Goal: Task Accomplishment & Management: Use online tool/utility

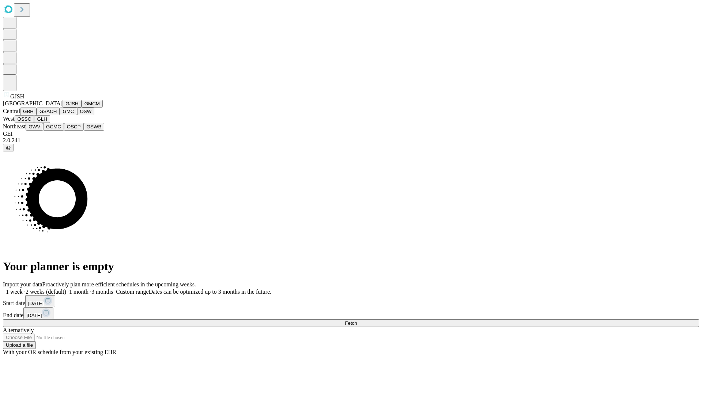
click at [62, 107] on button "GJSH" at bounding box center [71, 104] width 19 height 8
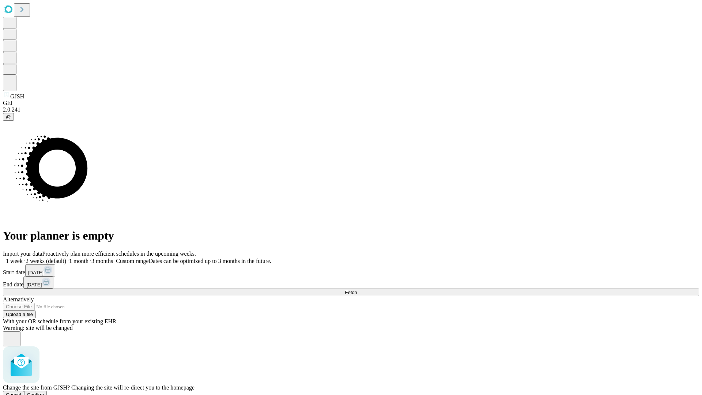
click at [44, 392] on span "Confirm" at bounding box center [35, 394] width 17 height 5
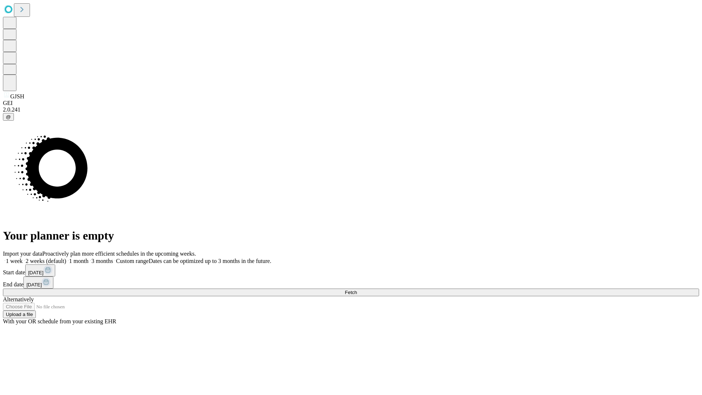
click at [88, 258] on label "1 month" at bounding box center [77, 261] width 22 height 6
click at [357, 289] on span "Fetch" at bounding box center [351, 291] width 12 height 5
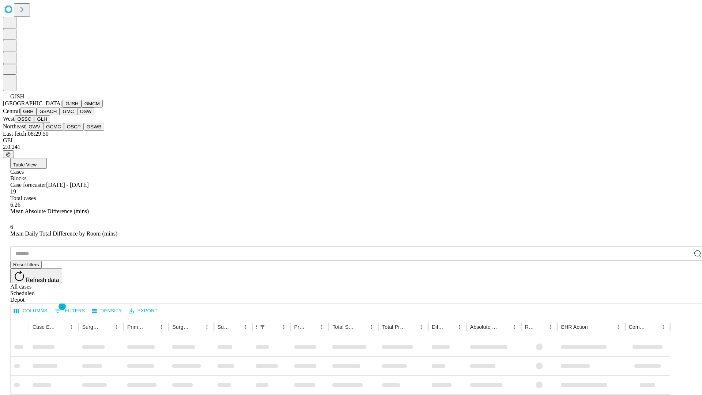
click at [81, 107] on button "GMCM" at bounding box center [91, 104] width 21 height 8
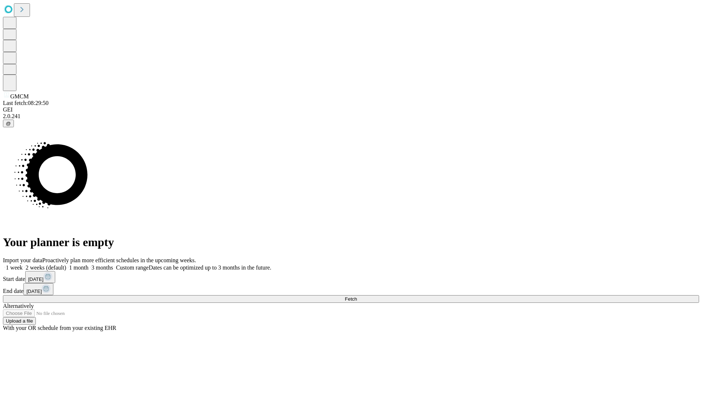
click at [88, 264] on label "1 month" at bounding box center [77, 267] width 22 height 6
click at [357, 296] on span "Fetch" at bounding box center [351, 298] width 12 height 5
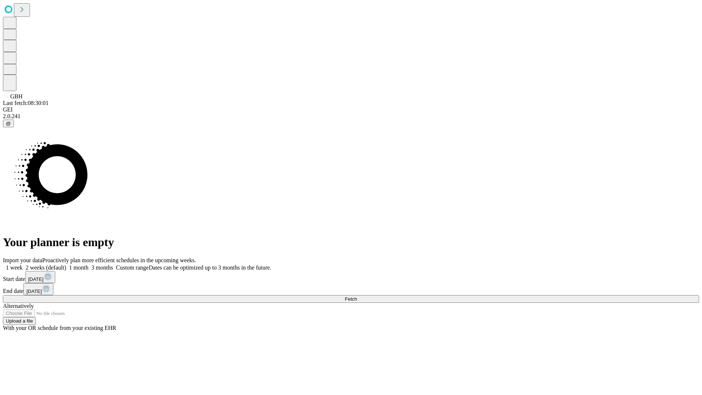
click at [88, 264] on label "1 month" at bounding box center [77, 267] width 22 height 6
click at [357, 296] on span "Fetch" at bounding box center [351, 298] width 12 height 5
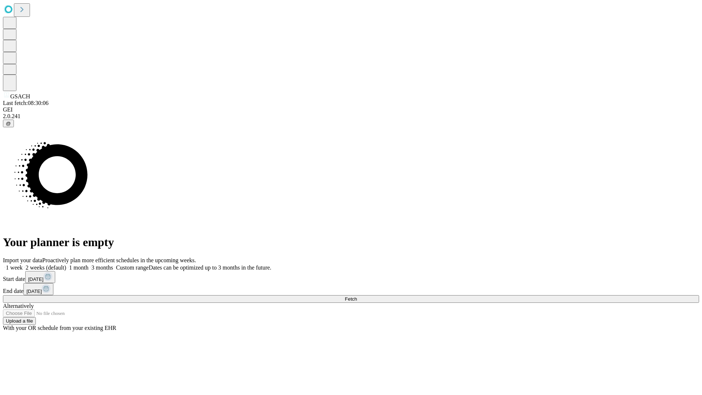
click at [88, 264] on label "1 month" at bounding box center [77, 267] width 22 height 6
click at [357, 296] on span "Fetch" at bounding box center [351, 298] width 12 height 5
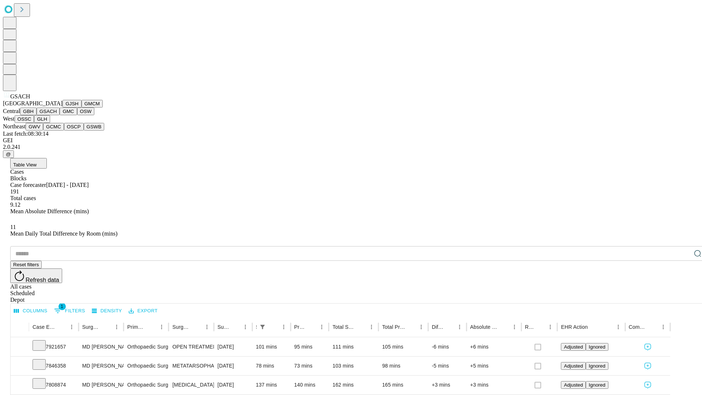
click at [60, 115] on button "GMC" at bounding box center [68, 111] width 17 height 8
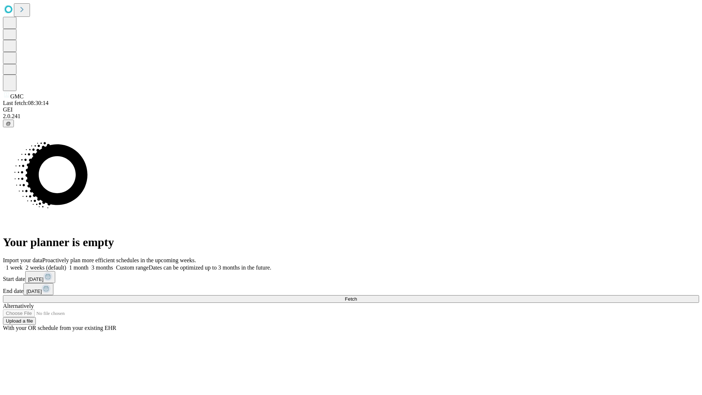
click at [88, 264] on label "1 month" at bounding box center [77, 267] width 22 height 6
click at [357, 296] on span "Fetch" at bounding box center [351, 298] width 12 height 5
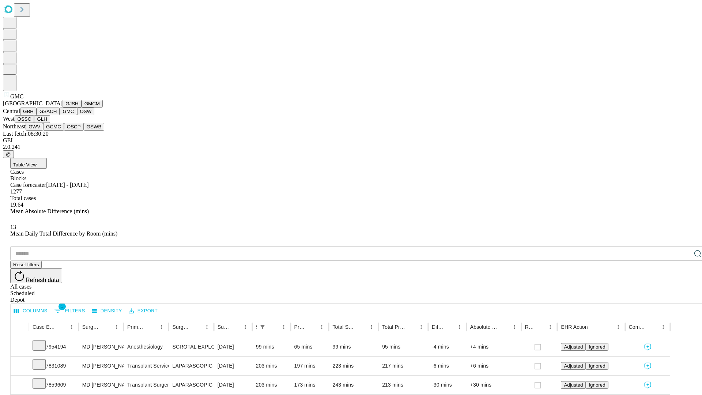
click at [77, 115] on button "OSW" at bounding box center [86, 111] width 18 height 8
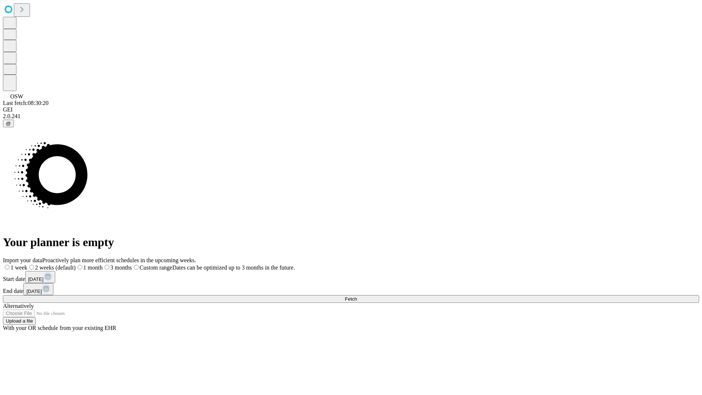
click at [103, 264] on label "1 month" at bounding box center [89, 267] width 27 height 6
click at [357, 296] on span "Fetch" at bounding box center [351, 298] width 12 height 5
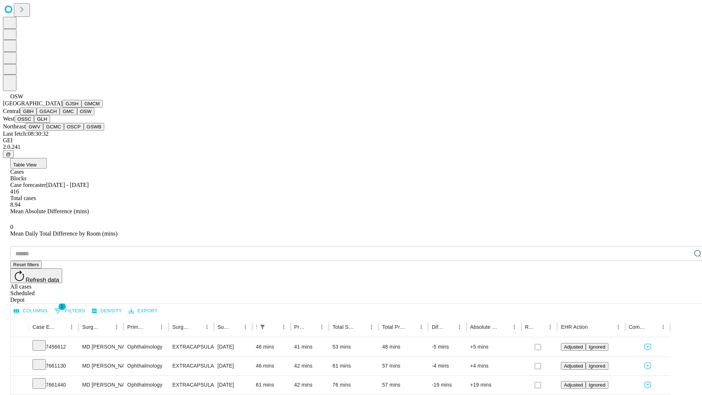
click at [34, 123] on button "OSSC" at bounding box center [25, 119] width 20 height 8
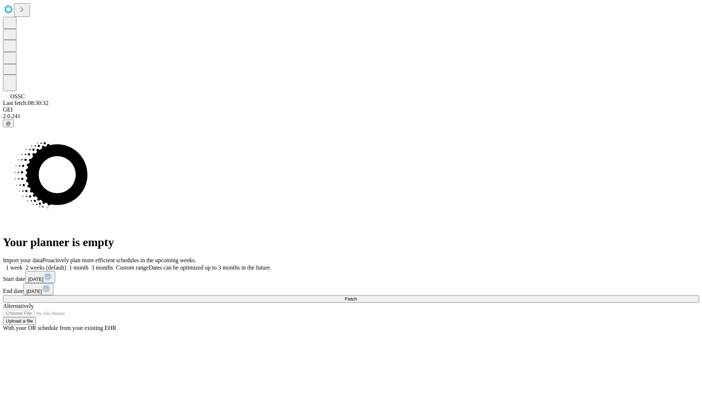
click at [88, 264] on label "1 month" at bounding box center [77, 267] width 22 height 6
click at [357, 296] on span "Fetch" at bounding box center [351, 298] width 12 height 5
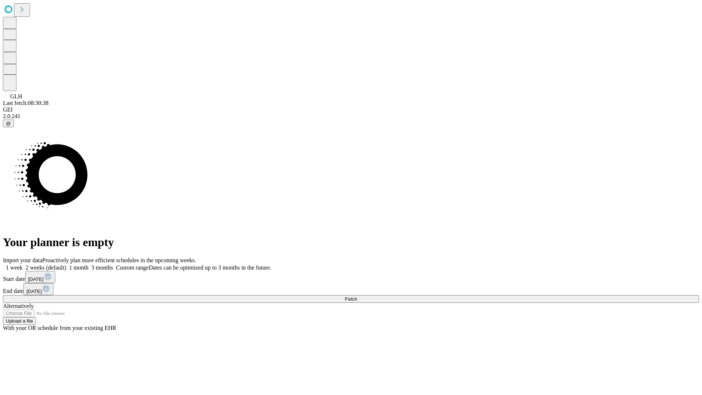
click at [357, 296] on span "Fetch" at bounding box center [351, 298] width 12 height 5
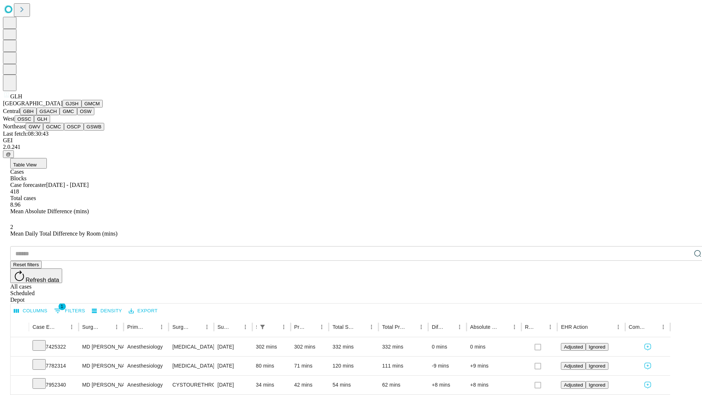
click at [43, 130] on button "GWV" at bounding box center [35, 127] width 18 height 8
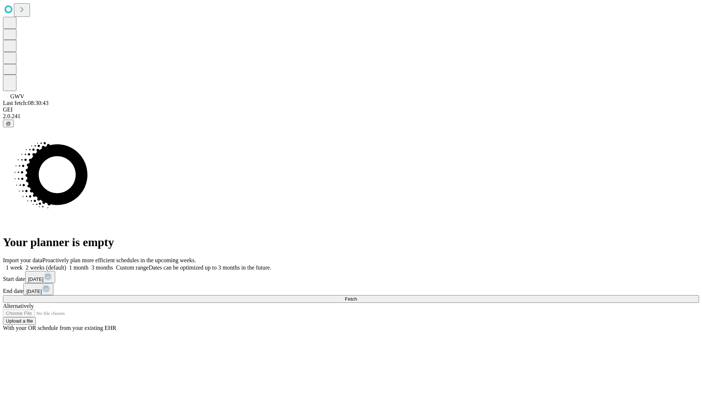
click at [88, 264] on label "1 month" at bounding box center [77, 267] width 22 height 6
click at [357, 296] on span "Fetch" at bounding box center [351, 298] width 12 height 5
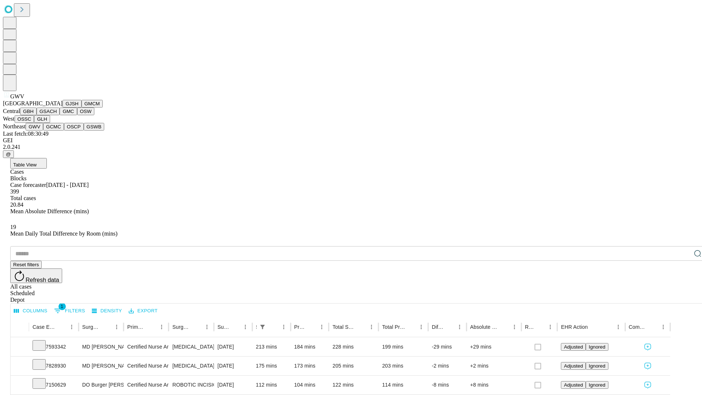
click at [57, 130] on button "GCMC" at bounding box center [53, 127] width 21 height 8
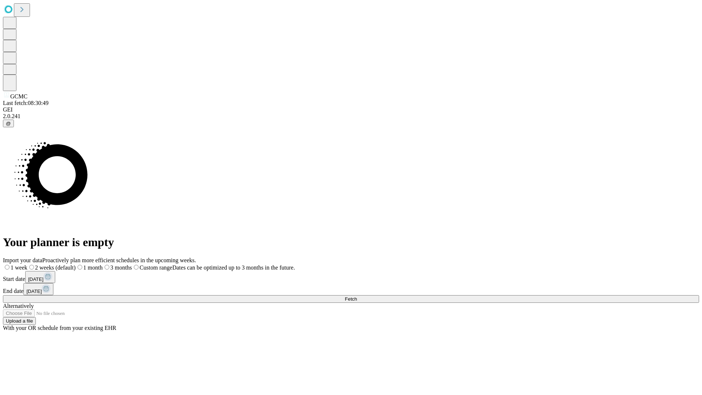
click at [357, 296] on span "Fetch" at bounding box center [351, 298] width 12 height 5
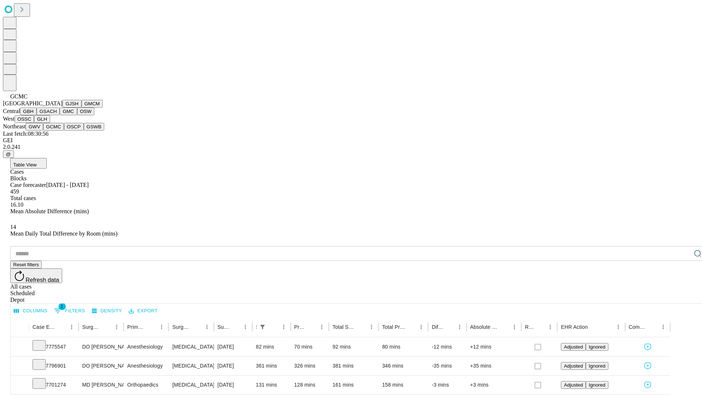
click at [64, 130] on button "OSCP" at bounding box center [74, 127] width 20 height 8
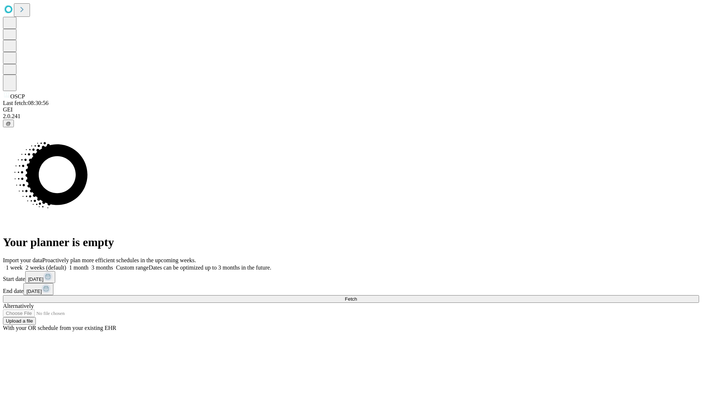
click at [88, 264] on label "1 month" at bounding box center [77, 267] width 22 height 6
click at [357, 296] on span "Fetch" at bounding box center [351, 298] width 12 height 5
